Goal: Task Accomplishment & Management: Manage account settings

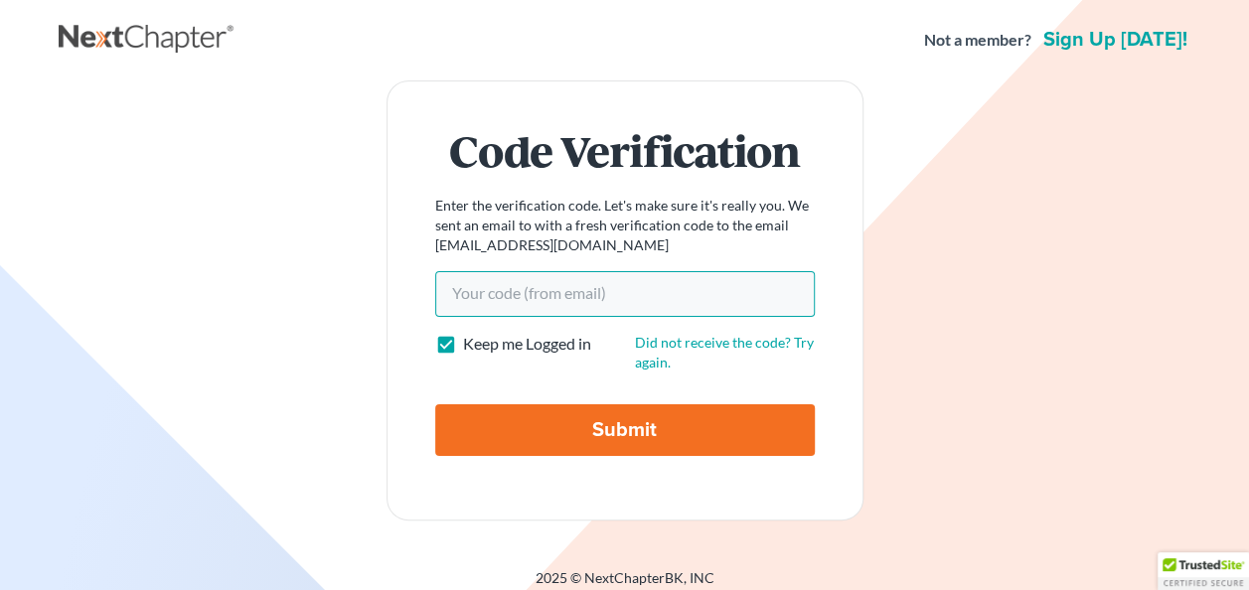
click at [445, 290] on input "Your code(from email)" at bounding box center [625, 294] width 380 height 46
click at [467, 294] on input "Your code(from email)" at bounding box center [625, 294] width 380 height 46
type input "[EMAIL_ADDRESS][DOMAIN_NAME]"
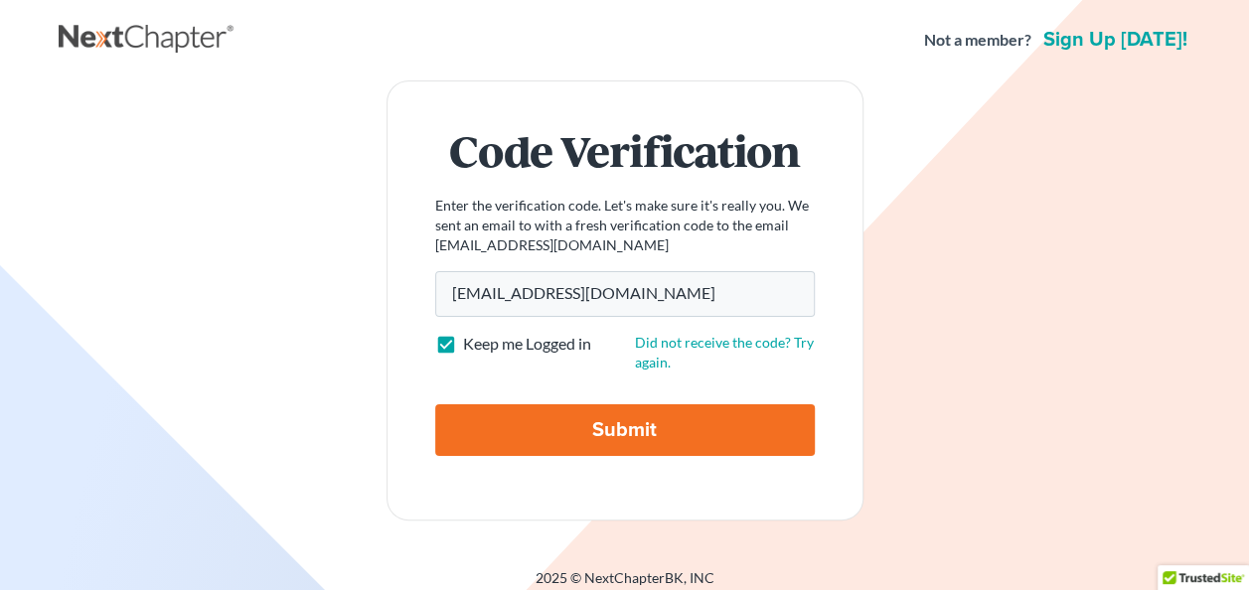
click at [622, 440] on input "Submit" at bounding box center [625, 431] width 380 height 52
type input "Thinking..."
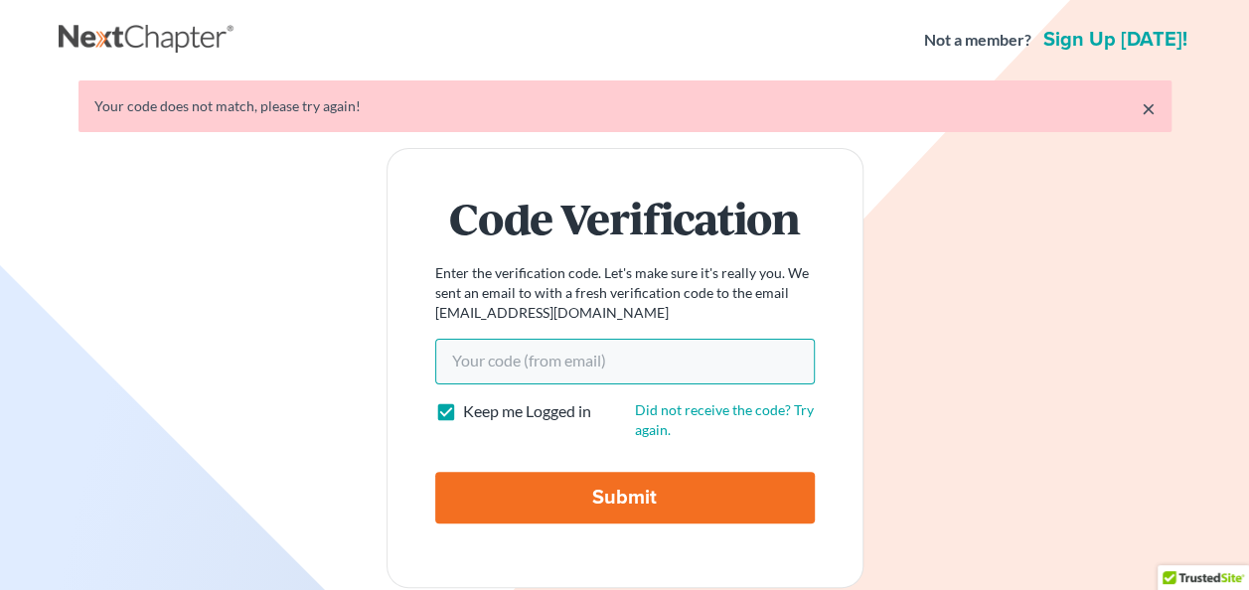
click at [459, 363] on input "Your code(from email)" at bounding box center [625, 362] width 380 height 46
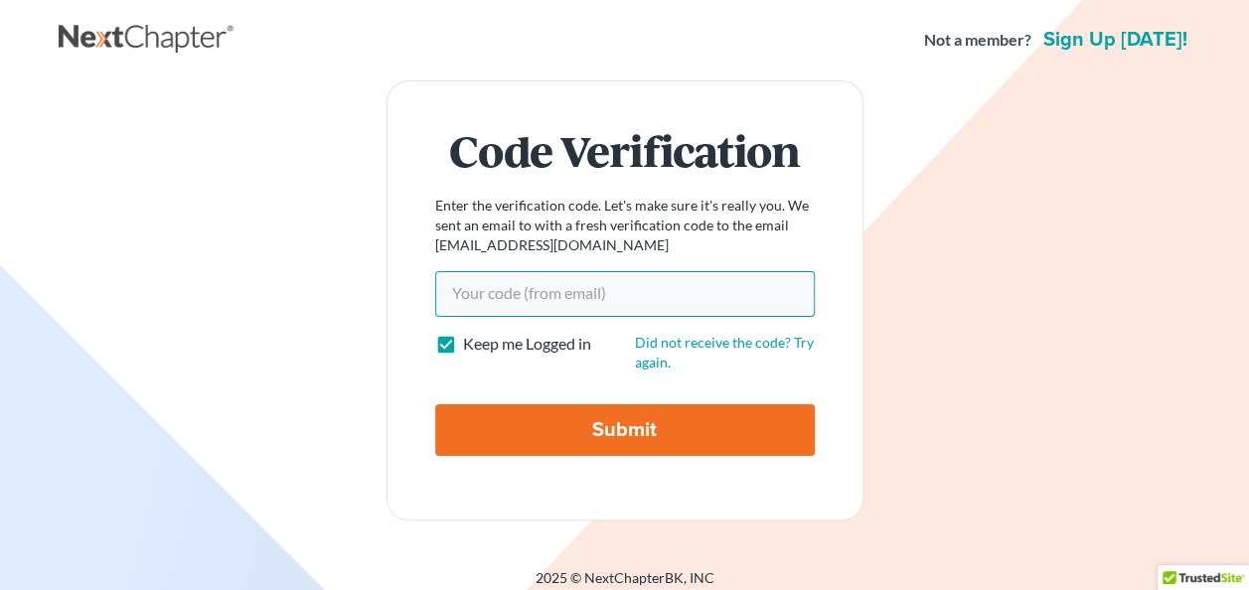
click at [461, 292] on input "Your code(from email)" at bounding box center [625, 294] width 380 height 46
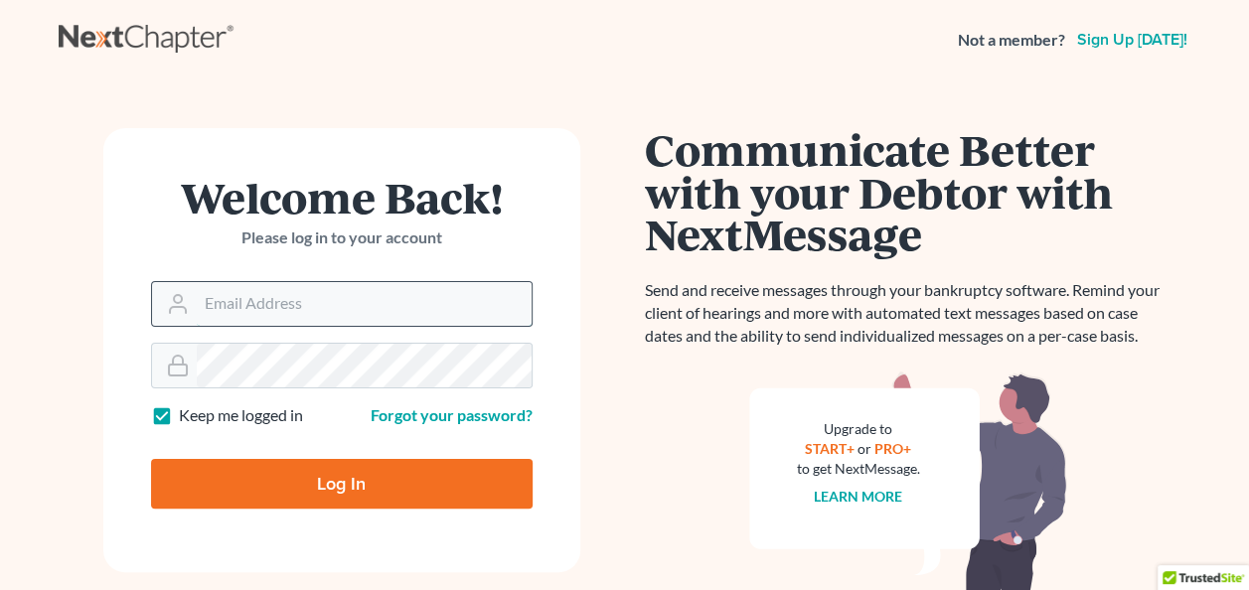
click at [203, 305] on input "Email Address" at bounding box center [364, 304] width 335 height 44
type input "[EMAIL_ADDRESS][DOMAIN_NAME]"
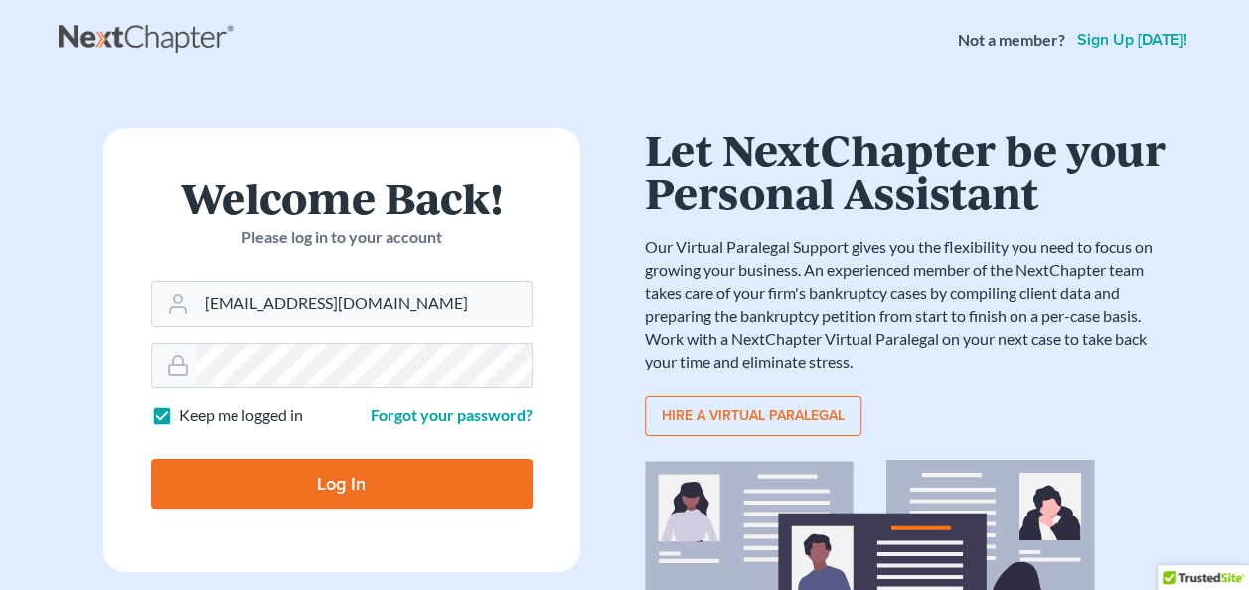
click at [328, 481] on input "Log In" at bounding box center [342, 484] width 382 height 50
type input "Thinking..."
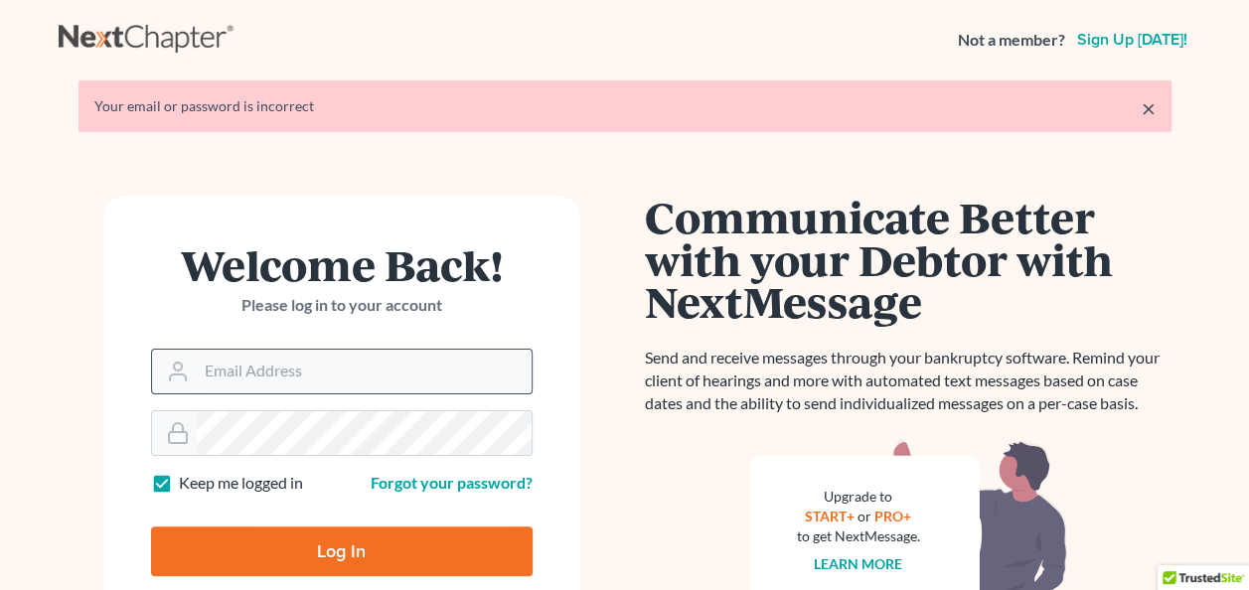
click at [202, 364] on input "Email Address" at bounding box center [364, 372] width 335 height 44
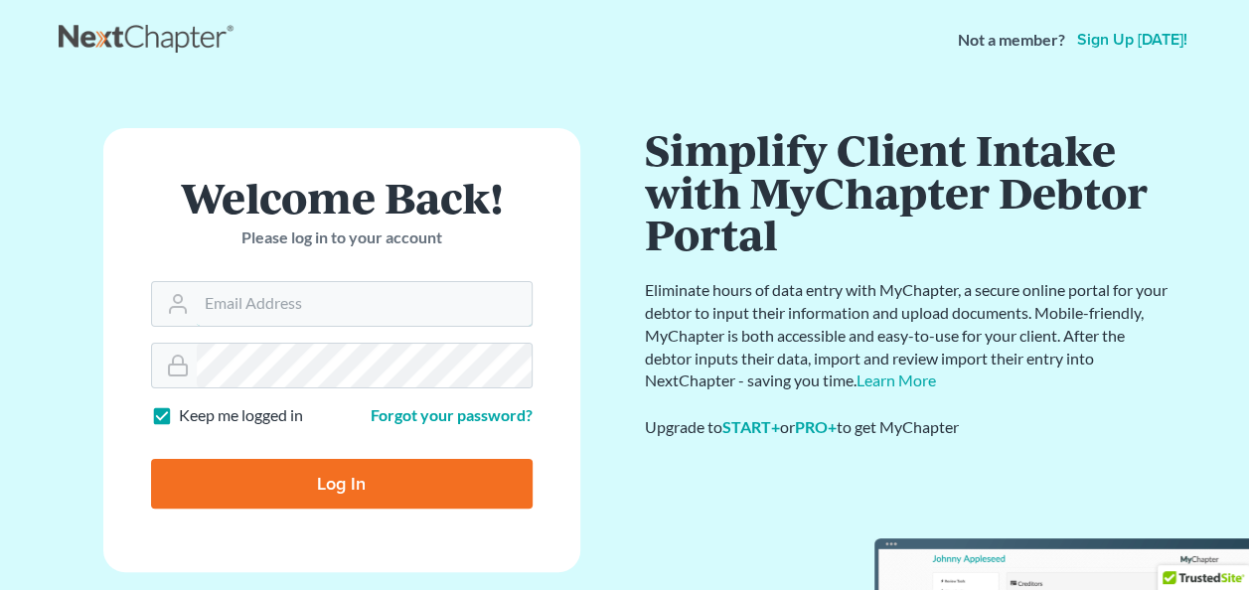
type input "mkaliner@lasp.org"
click at [473, 410] on link "Forgot your password?" at bounding box center [452, 415] width 162 height 19
